Goal: Task Accomplishment & Management: Use online tool/utility

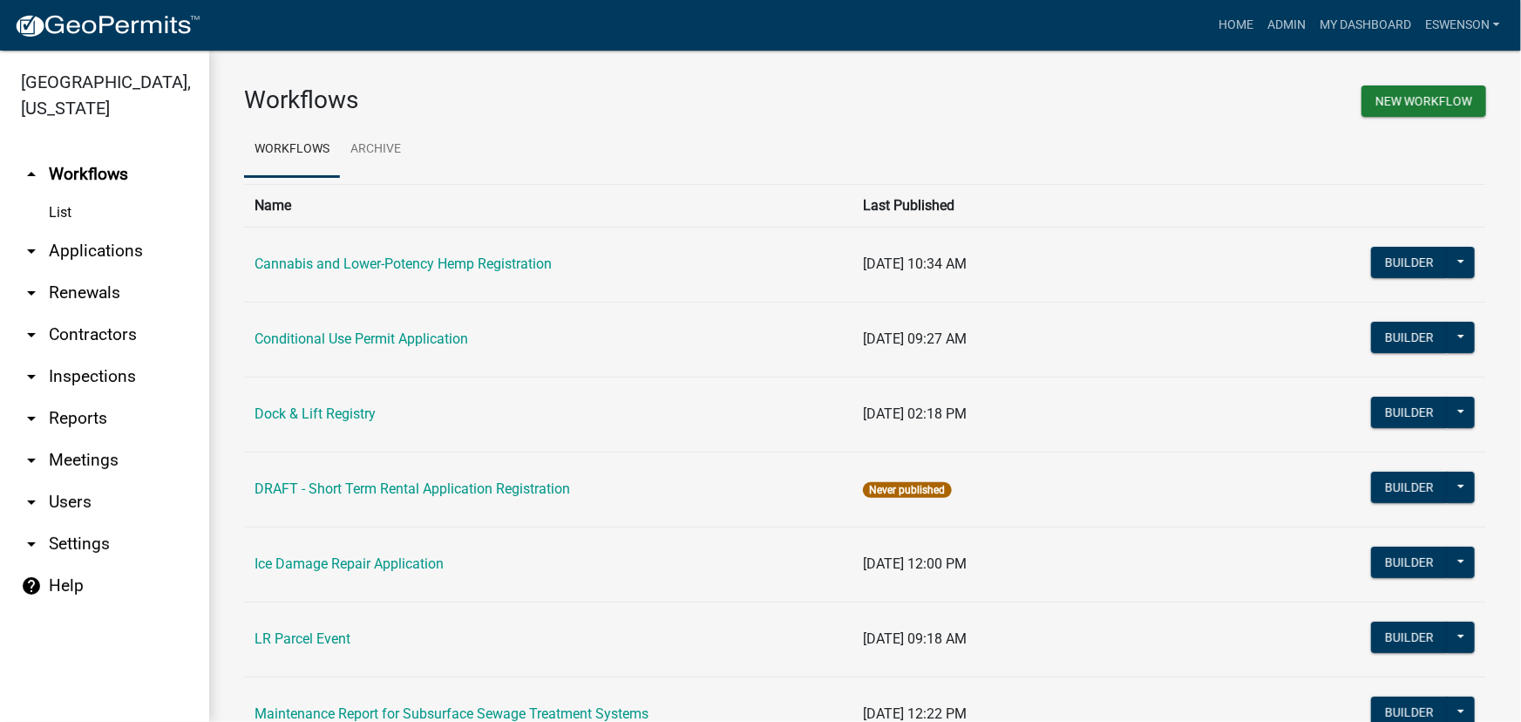
click at [101, 246] on link "arrow_drop_down Applications" at bounding box center [104, 251] width 209 height 42
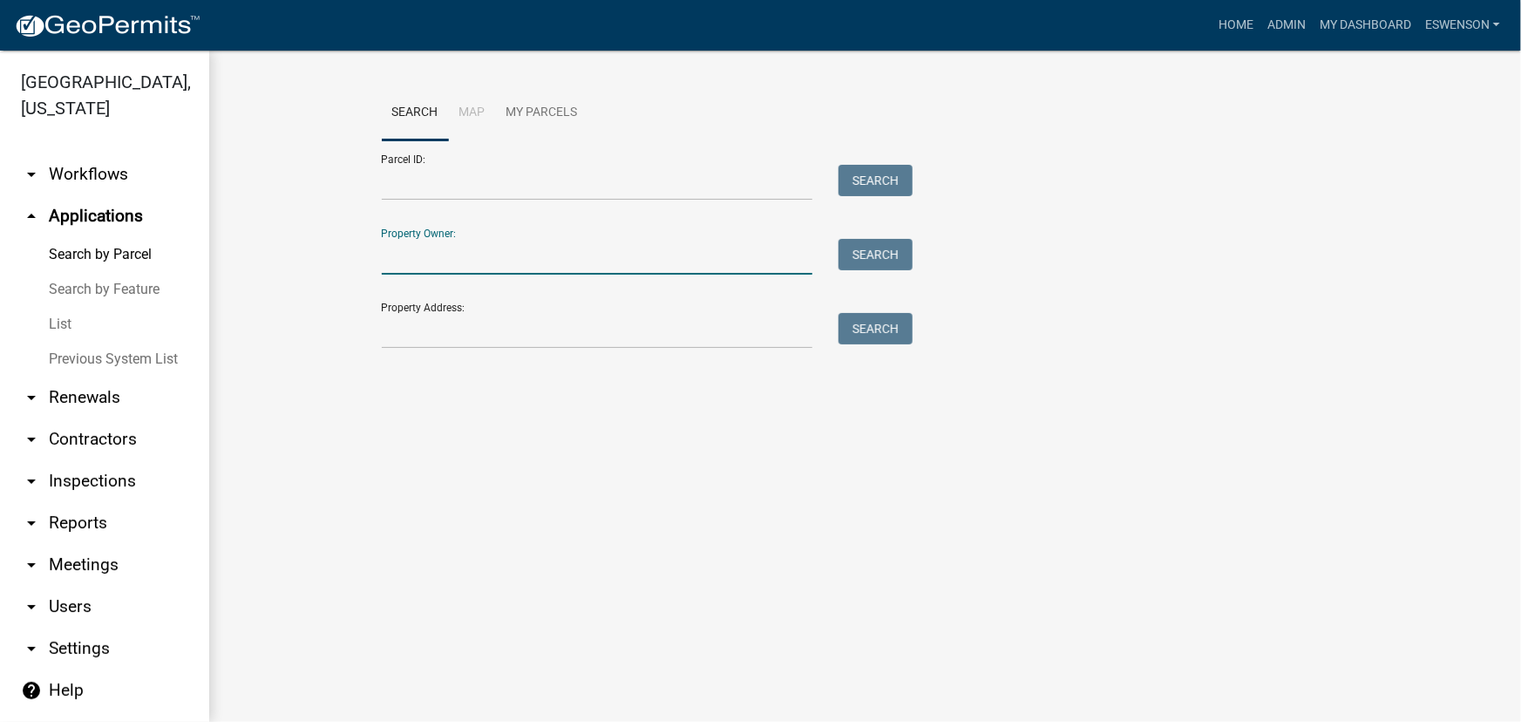
click at [432, 256] on input "Property Owner:" at bounding box center [597, 257] width 431 height 36
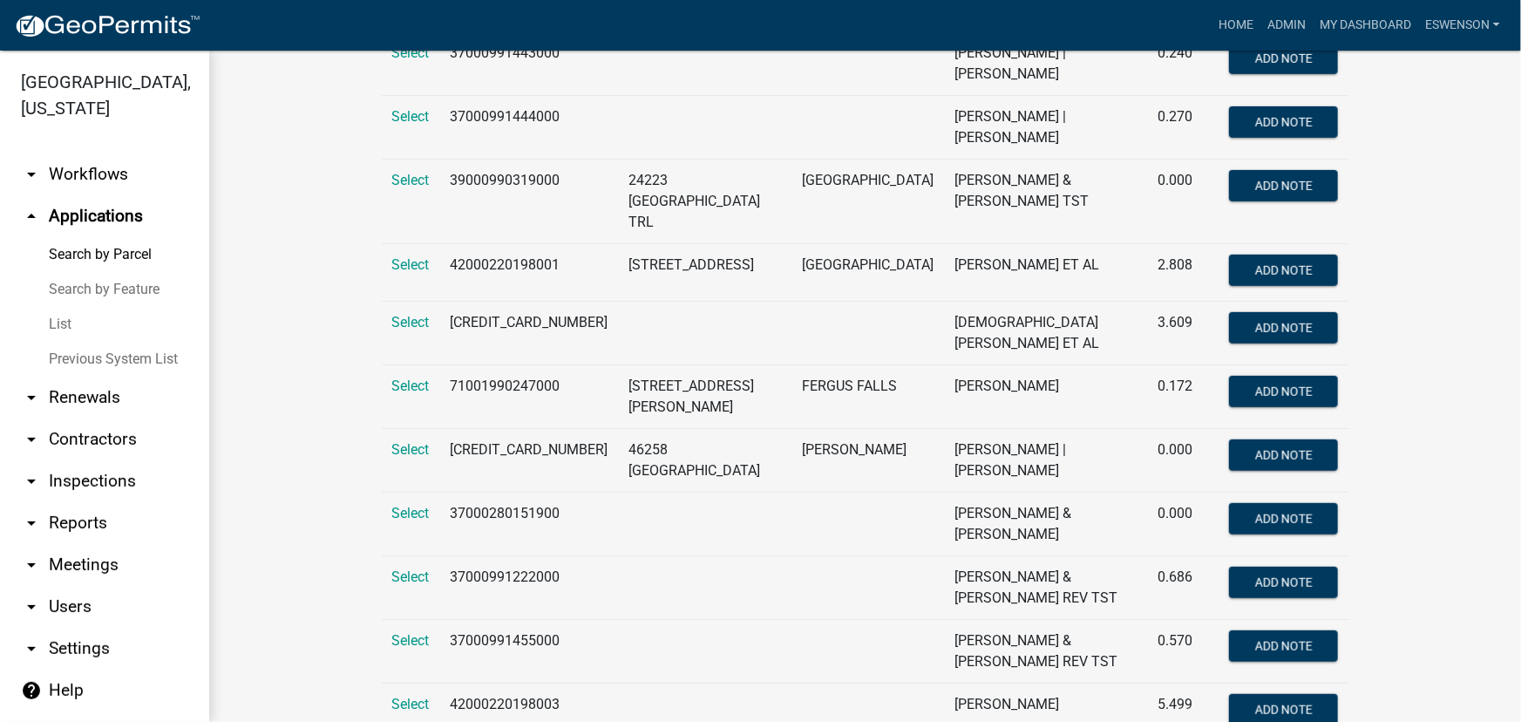
scroll to position [475, 0]
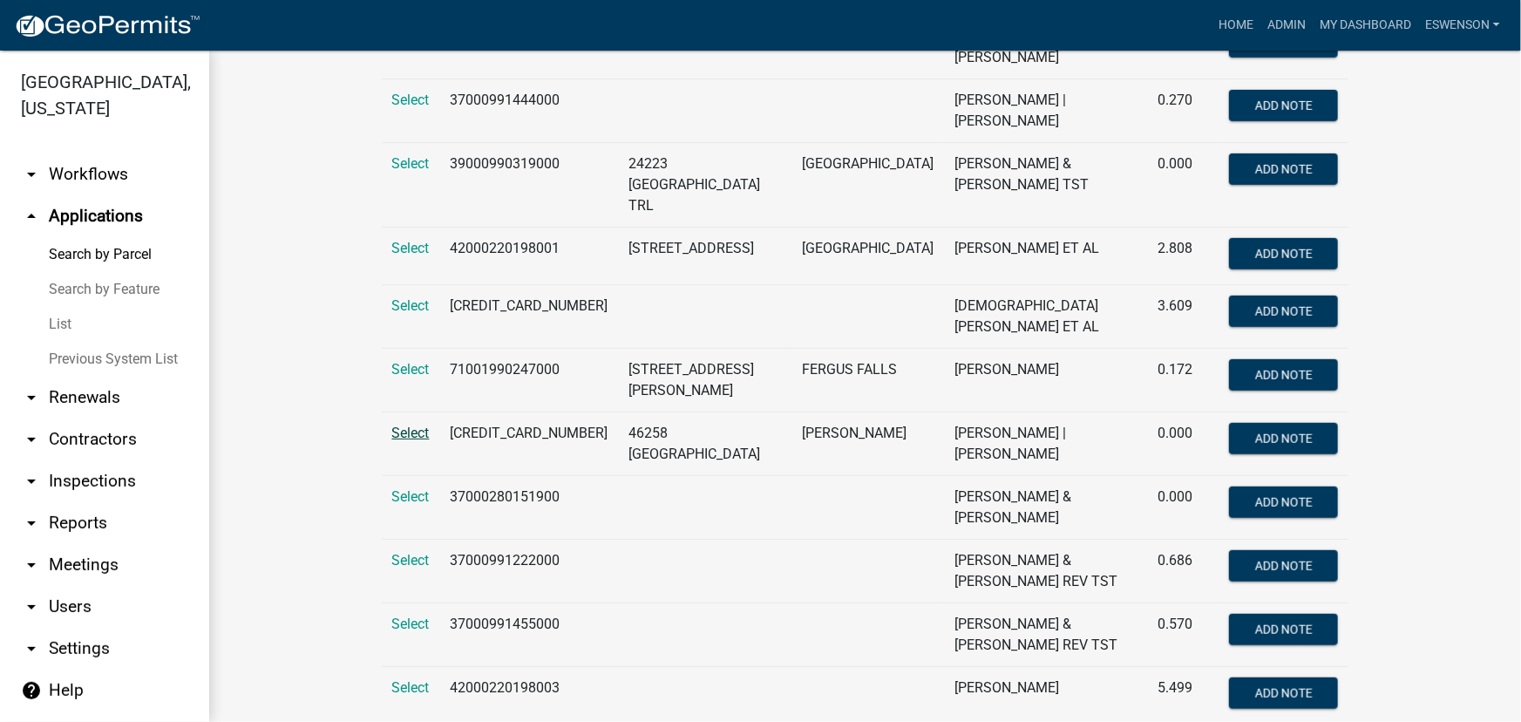
type input "[PERSON_NAME]"
click at [397, 424] on span "Select" at bounding box center [410, 432] width 37 height 17
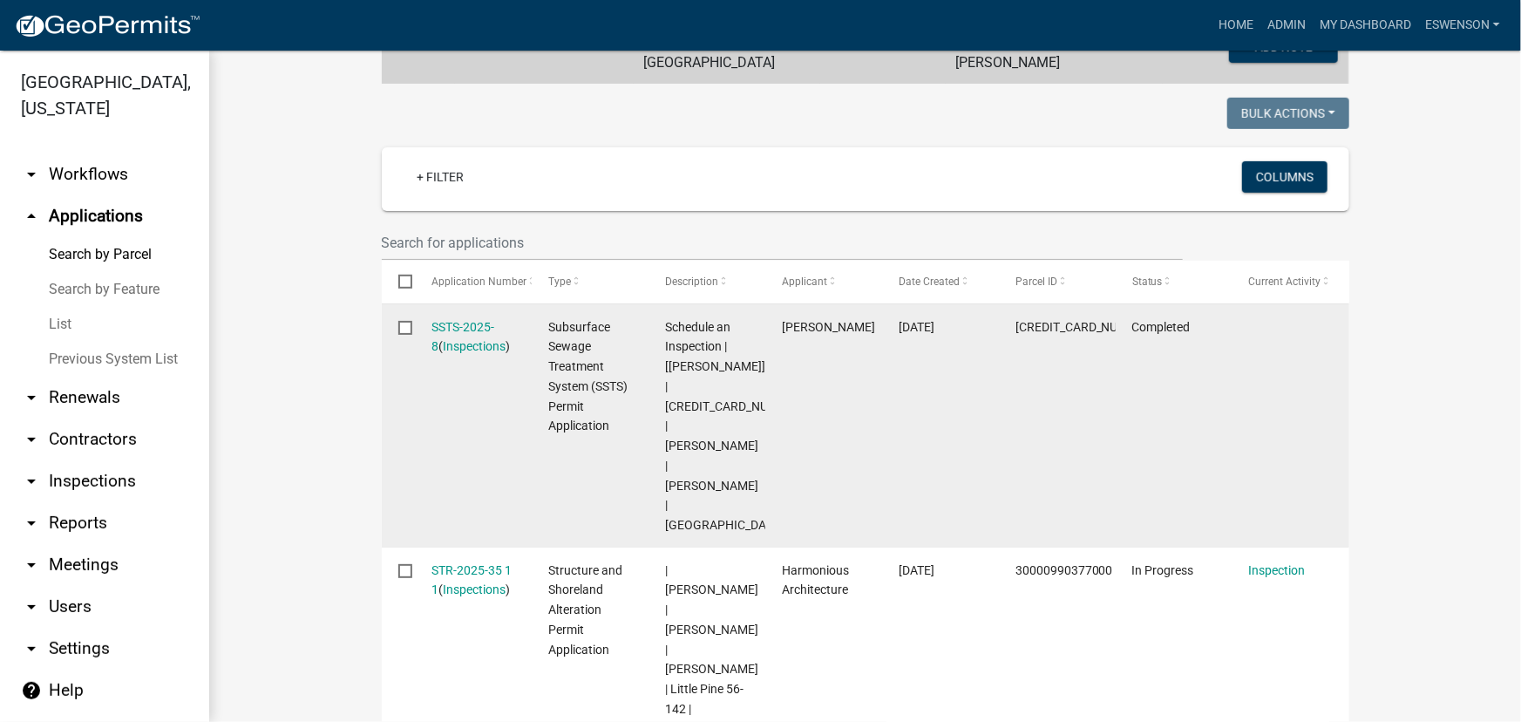
scroll to position [603, 0]
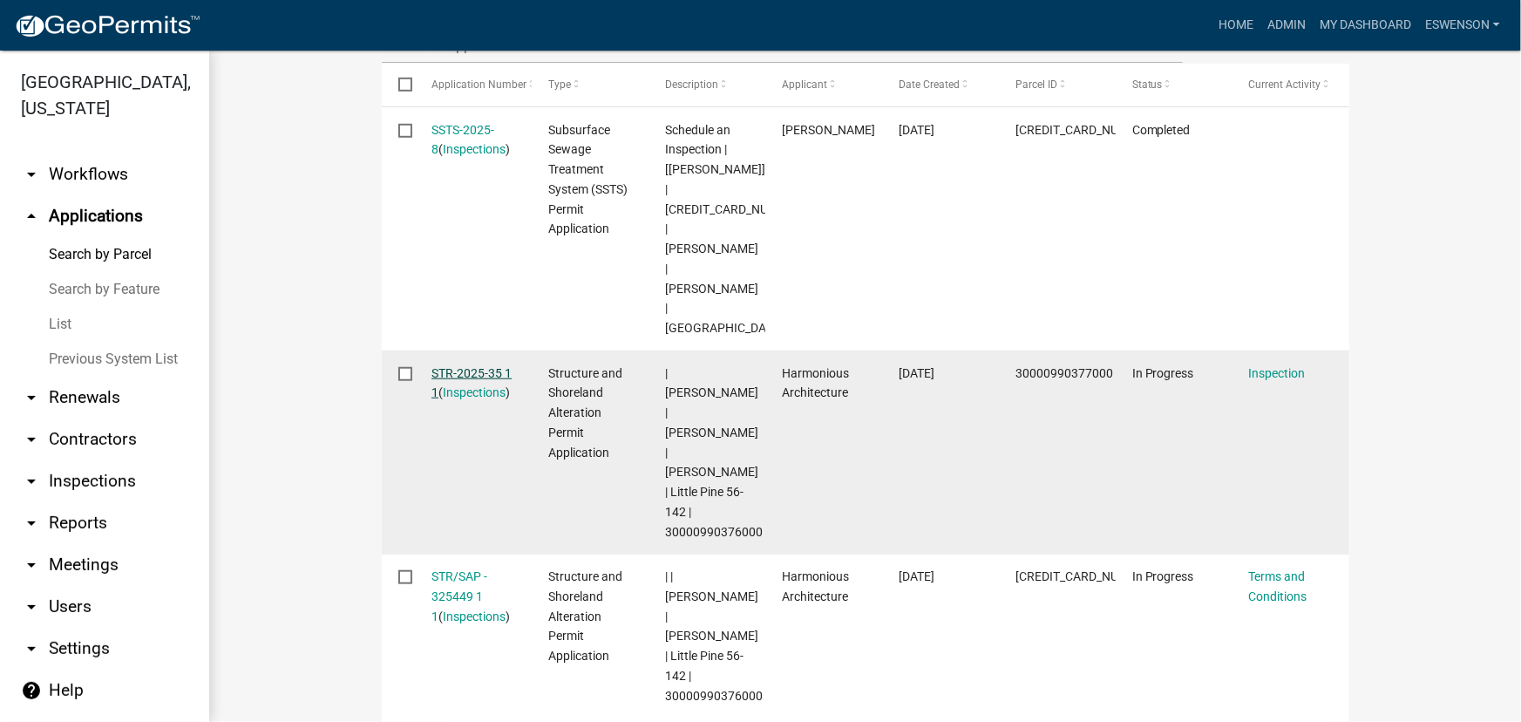
click at [459, 366] on link "STR-2025-35 1 1" at bounding box center [471, 383] width 80 height 34
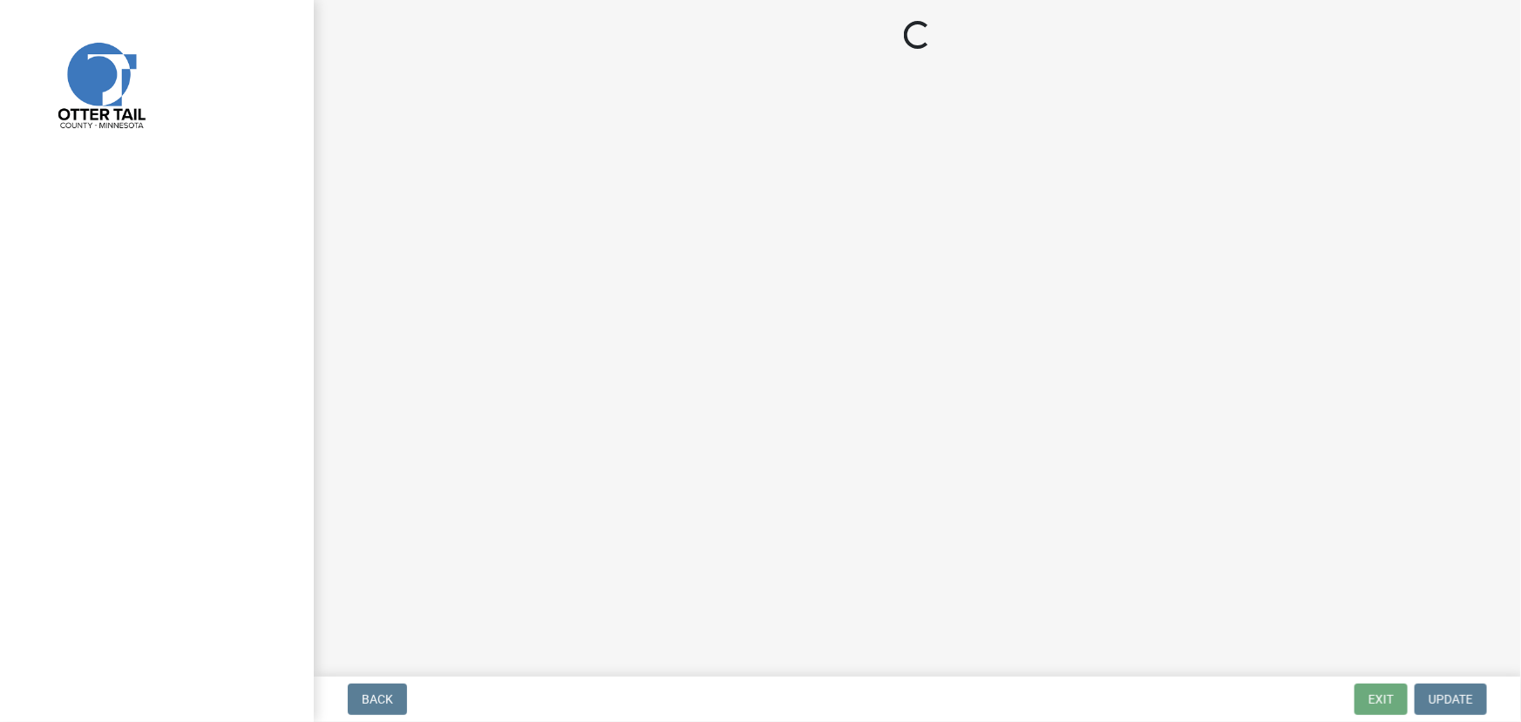
select select "710d5f49-2663-4e73-9718-d0c4e189f5ed"
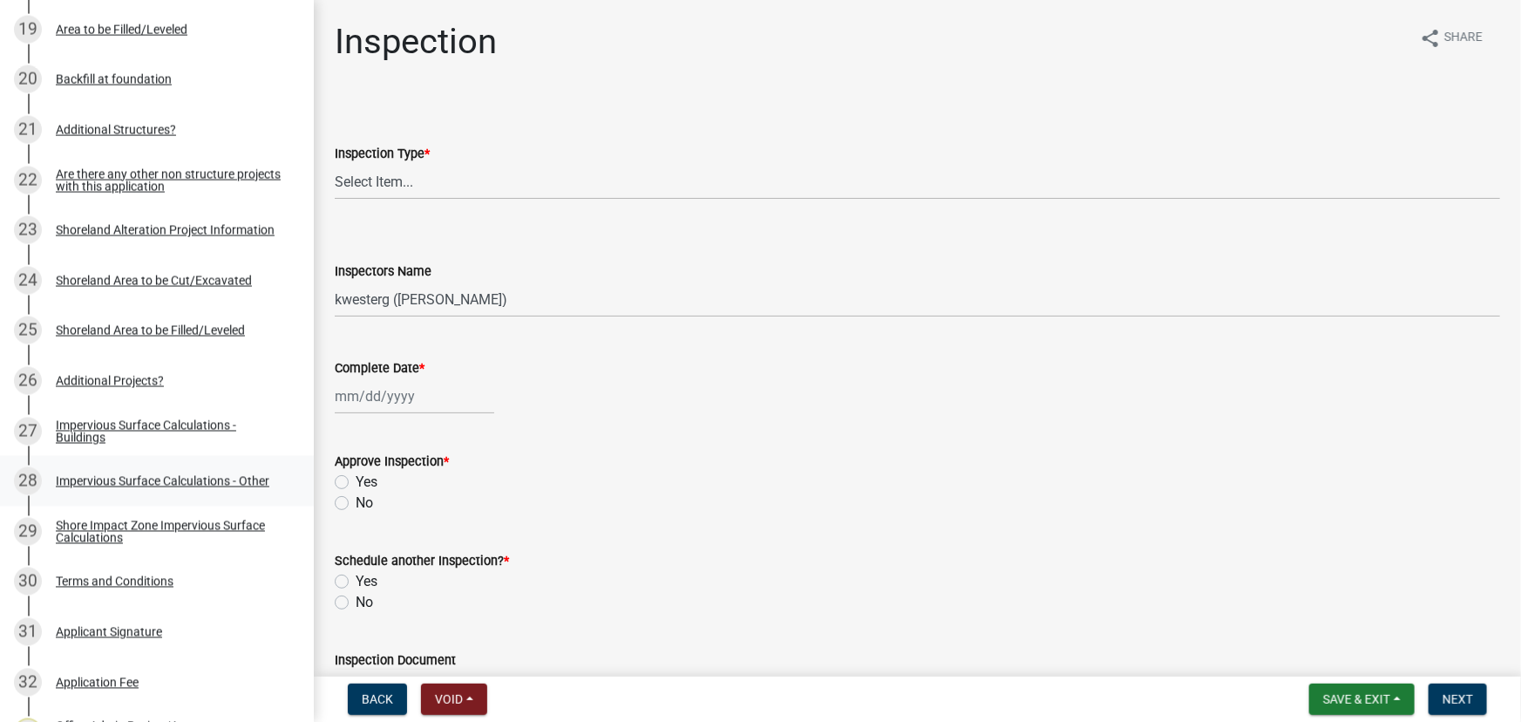
scroll to position [950, 0]
